Goal: Information Seeking & Learning: Learn about a topic

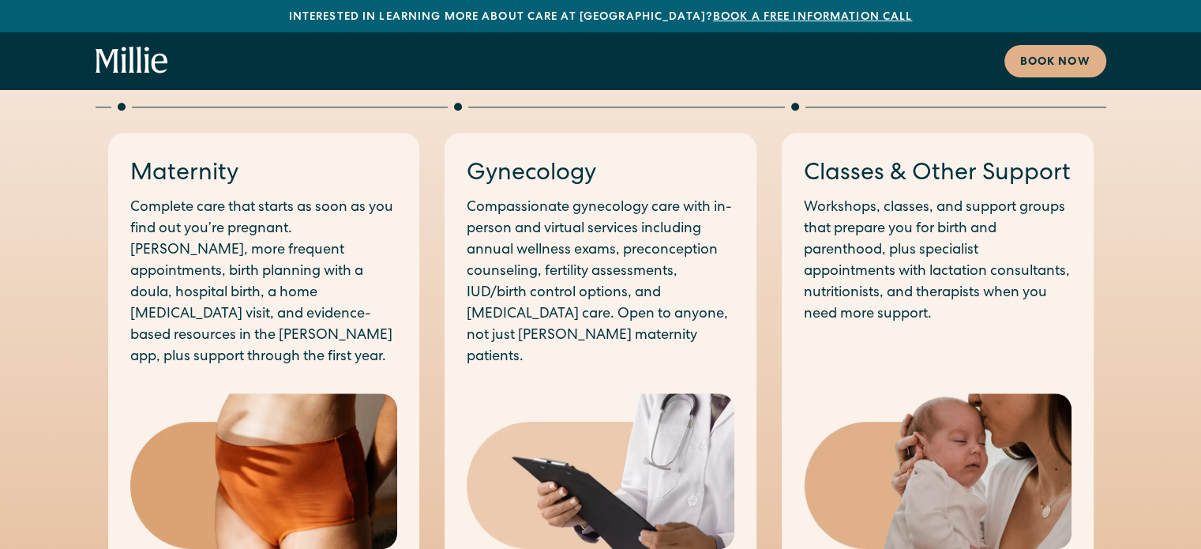
scroll to position [1579, 0]
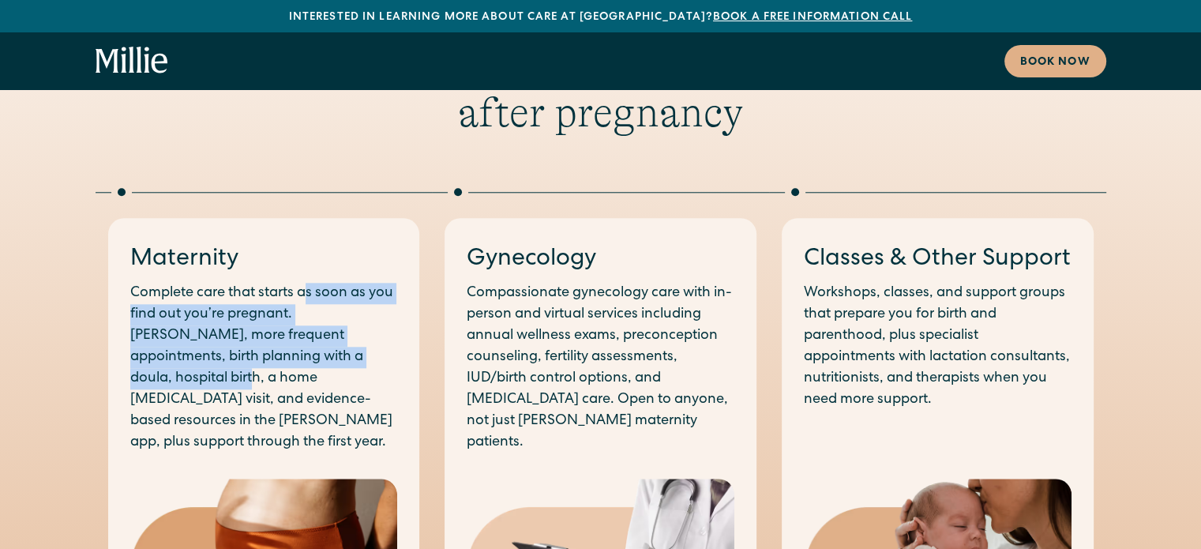
drag, startPoint x: 311, startPoint y: 260, endPoint x: 343, endPoint y: 325, distance: 72.0
click at [343, 325] on p "Complete care that starts as soon as you find out you’re pregnant. [PERSON_NAME…" at bounding box center [264, 368] width 268 height 171
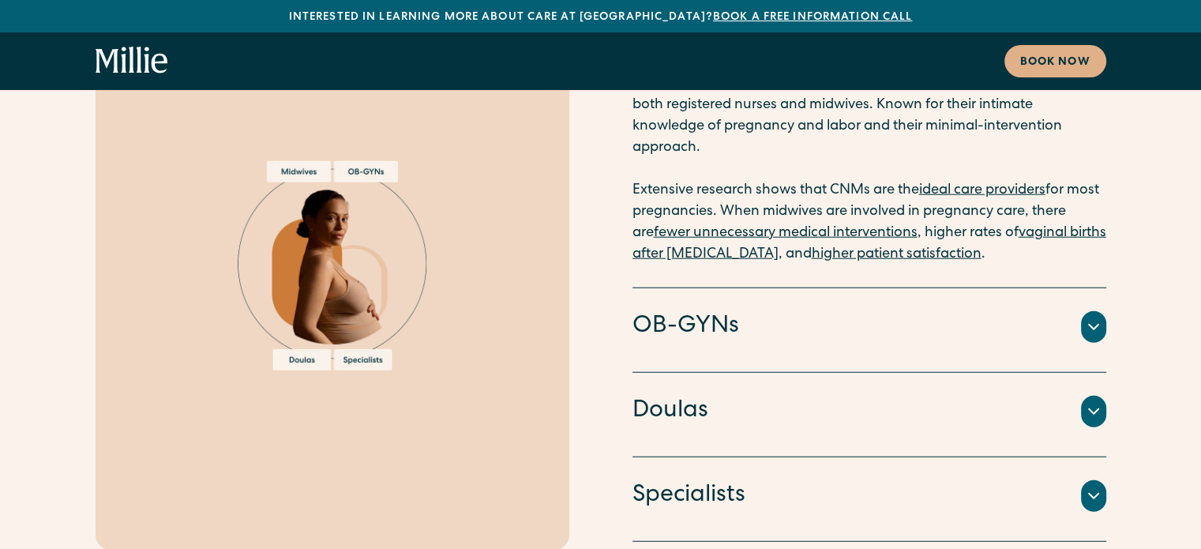
scroll to position [4105, 0]
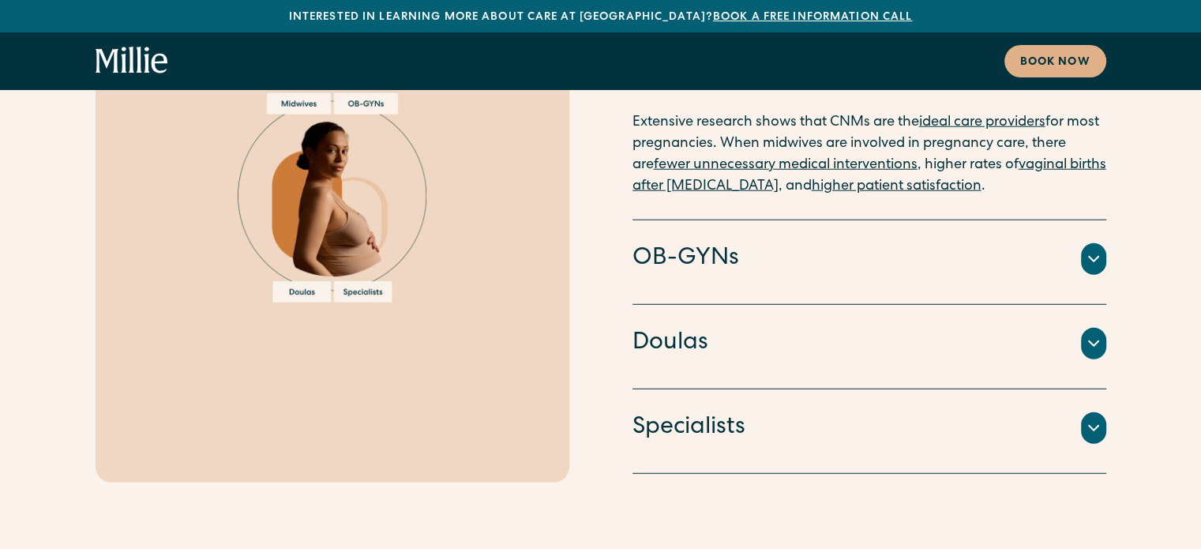
click at [1095, 334] on icon at bounding box center [1093, 343] width 19 height 19
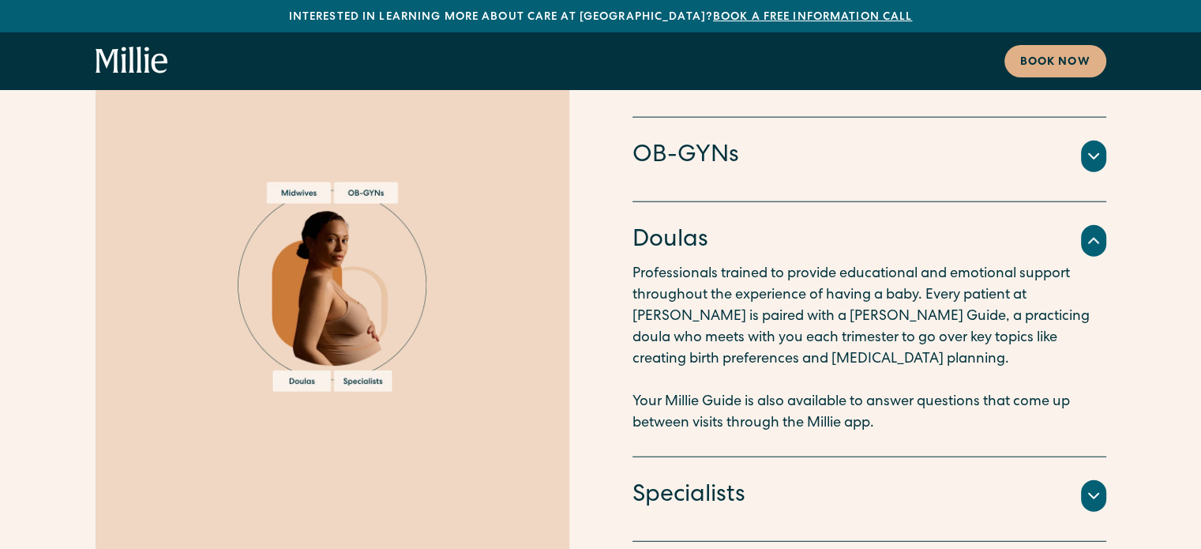
scroll to position [3947, 0]
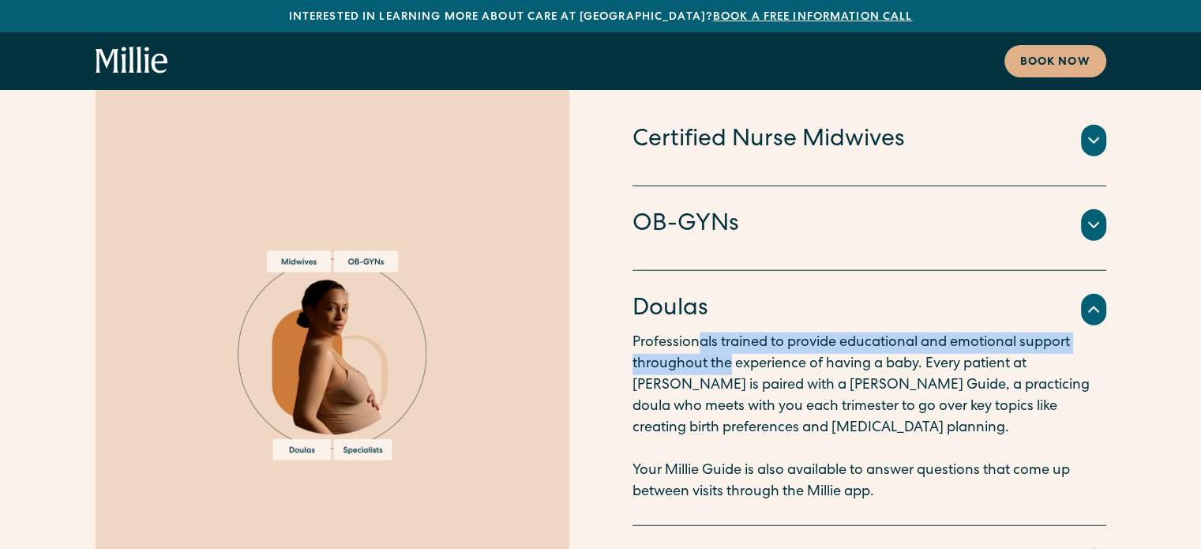
drag, startPoint x: 701, startPoint y: 222, endPoint x: 726, endPoint y: 257, distance: 43.6
click at [726, 332] on p "Professionals trained to provide educational and emotional support throughout t…" at bounding box center [869, 417] width 474 height 171
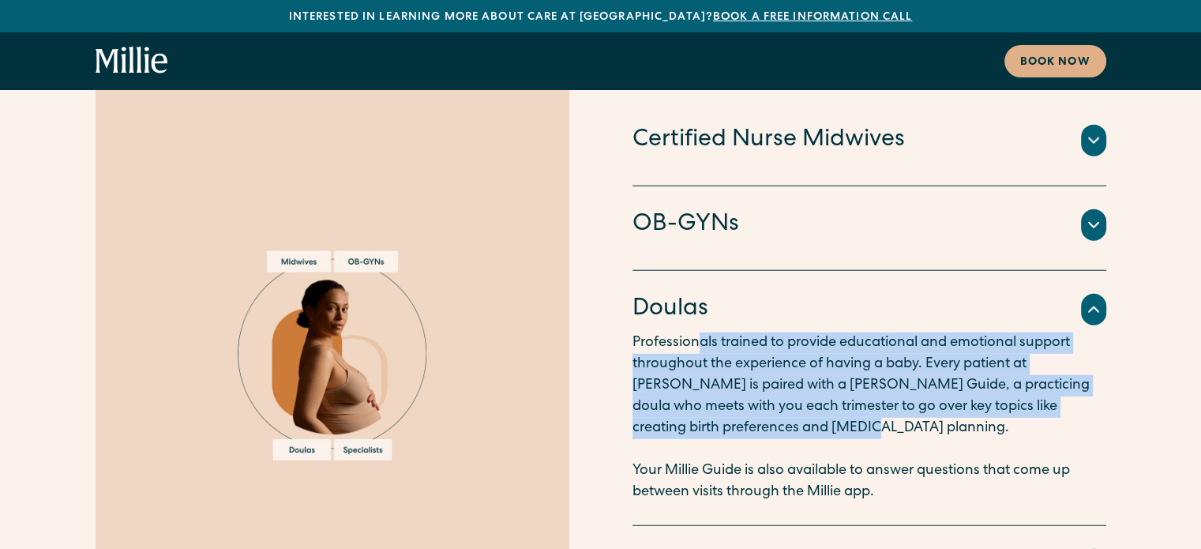
drag, startPoint x: 789, startPoint y: 321, endPoint x: 699, endPoint y: 234, distance: 125.6
click at [699, 332] on p "Professionals trained to provide educational and emotional support throughout t…" at bounding box center [869, 417] width 474 height 171
drag, startPoint x: 674, startPoint y: 260, endPoint x: 673, endPoint y: 312, distance: 52.1
click at [673, 332] on p "Professionals trained to provide educational and emotional support throughout t…" at bounding box center [869, 417] width 474 height 171
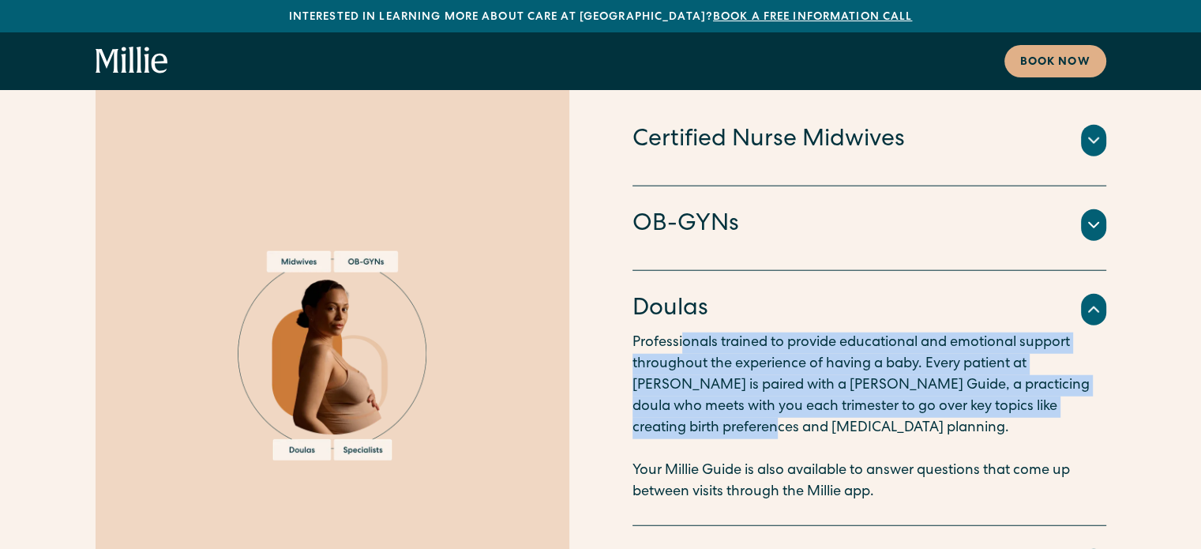
click at [673, 332] on p "Professionals trained to provide educational and emotional support throughout t…" at bounding box center [869, 417] width 474 height 171
